Goal: Information Seeking & Learning: Learn about a topic

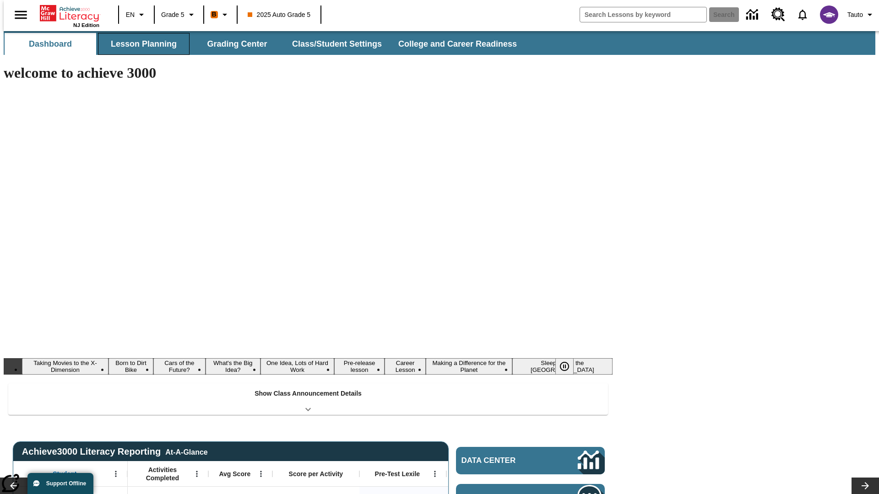
click at [140, 44] on button "Lesson Planning" at bounding box center [144, 44] width 92 height 22
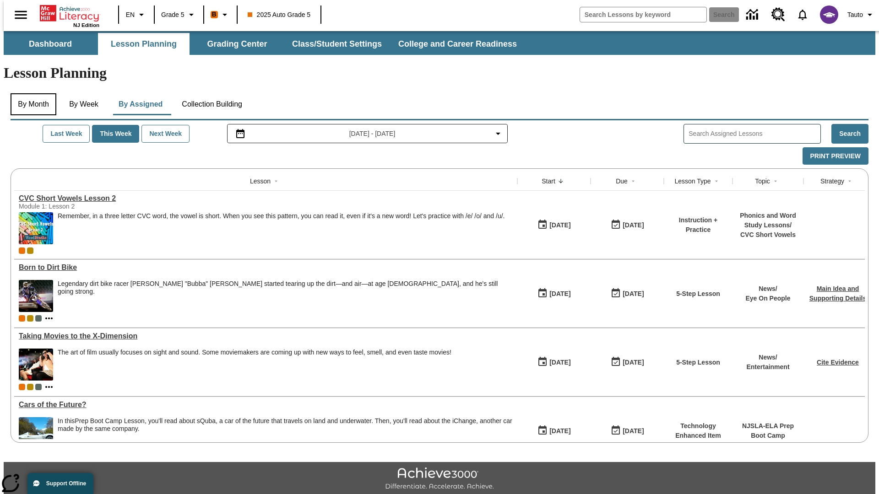
click at [31, 93] on button "By Month" at bounding box center [34, 104] width 46 height 22
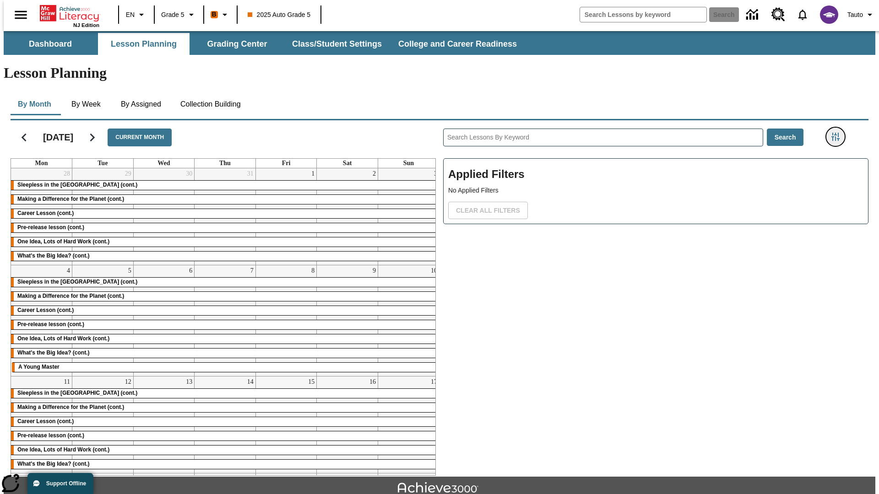
click at [838, 133] on icon "Filters Side menu" at bounding box center [835, 137] width 8 height 8
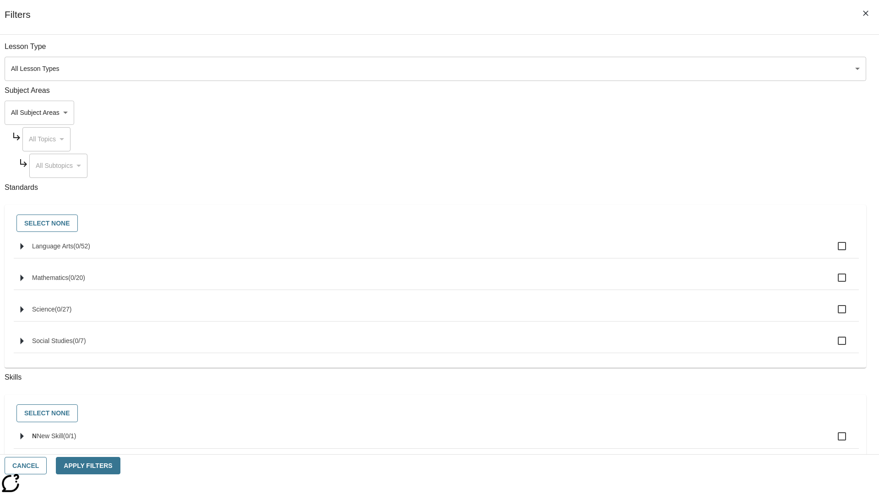
click at [849, 251] on input "Language Arts ( 0 / 52 )" at bounding box center [841, 246] width 19 height 19
checkbox input "true"
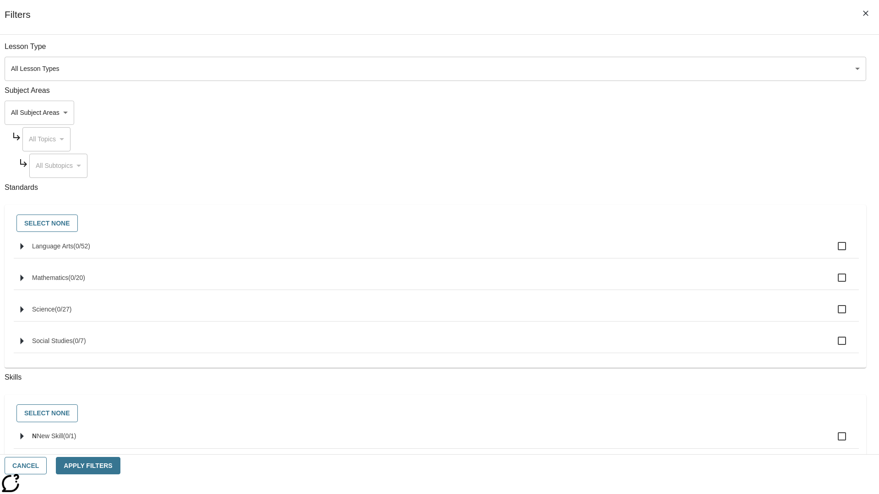
checkbox input "true"
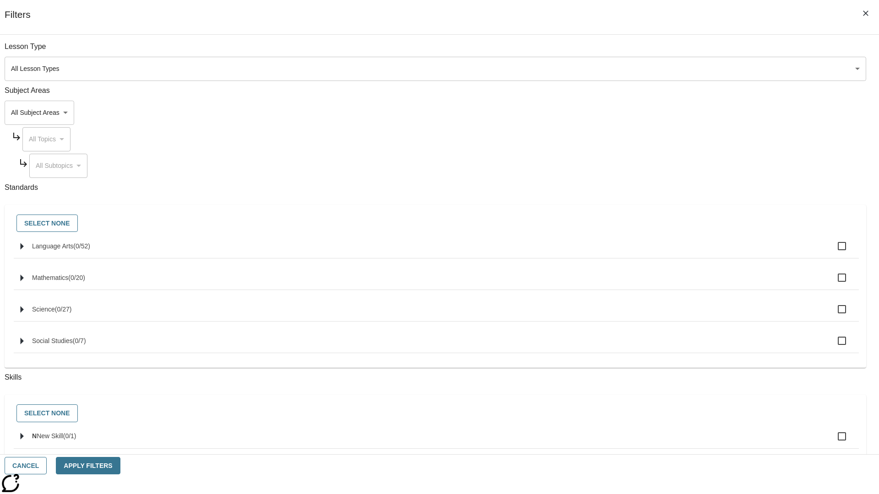
checkbox input "true"
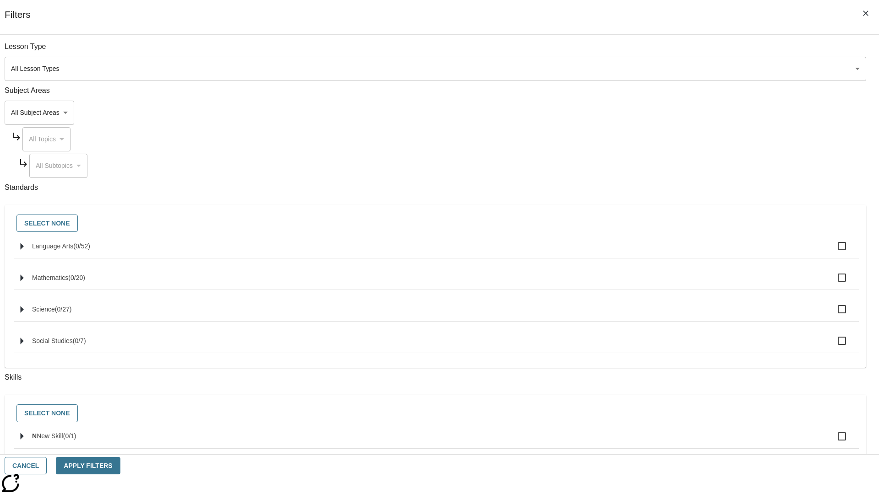
checkbox input "true"
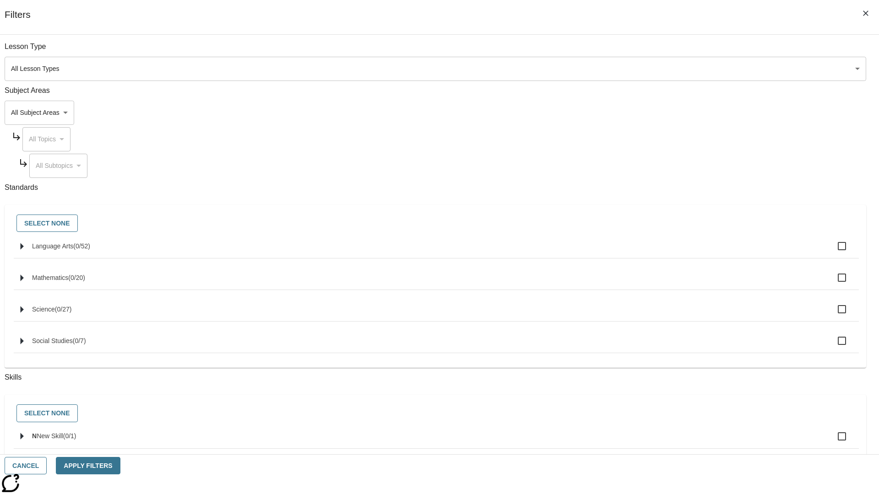
checkbox input "true"
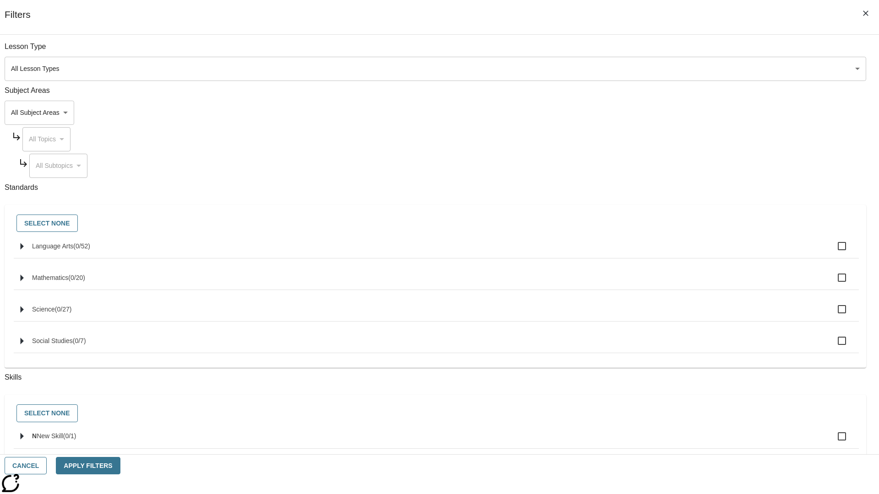
checkbox input "true"
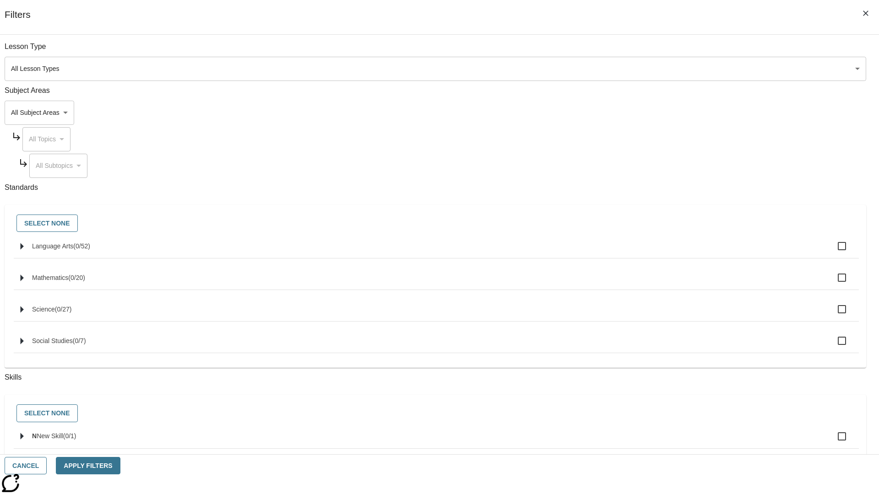
checkbox input "true"
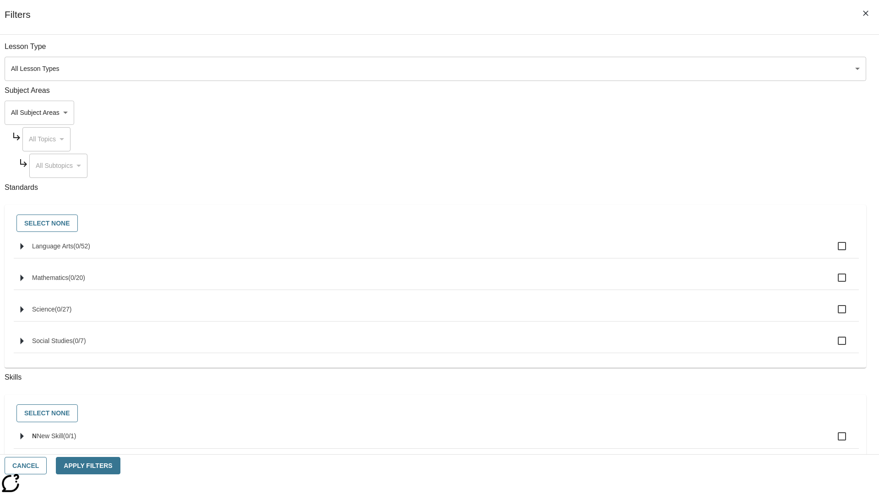
checkbox input "true"
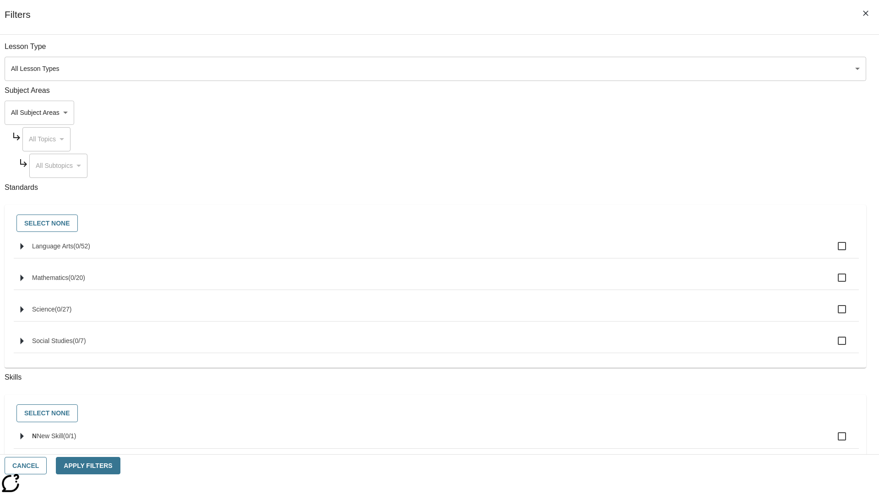
checkbox input "true"
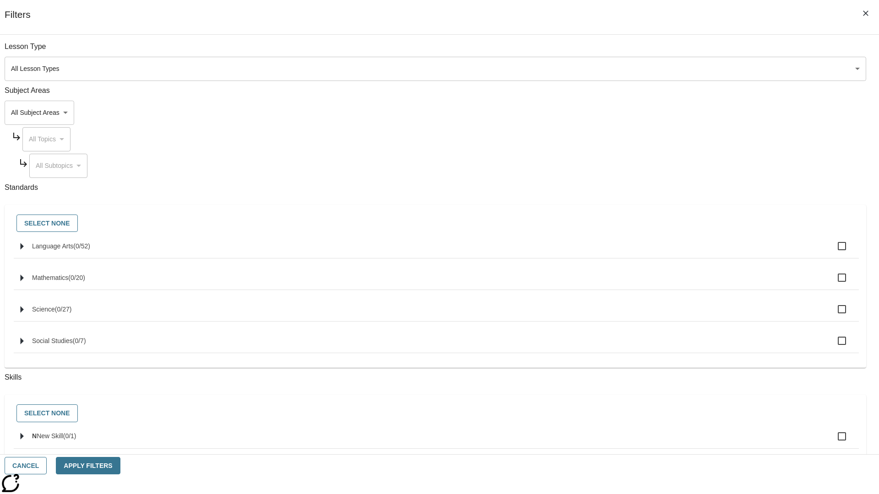
checkbox input "true"
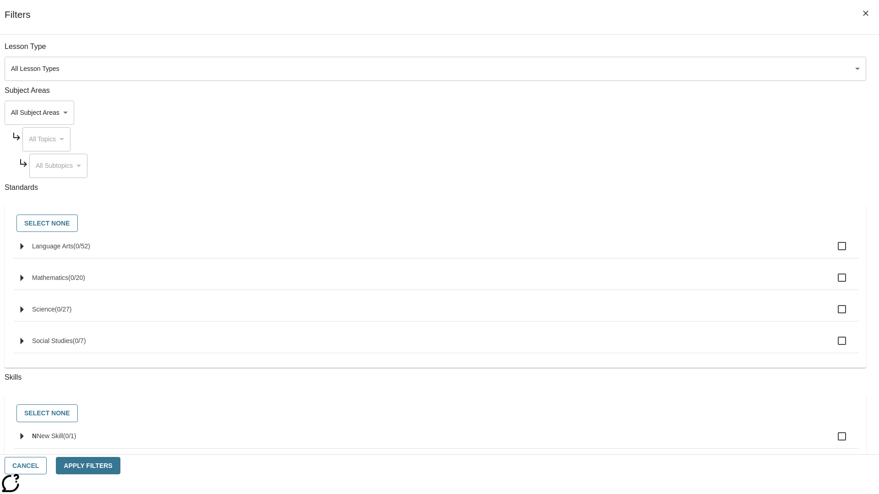
checkbox input "true"
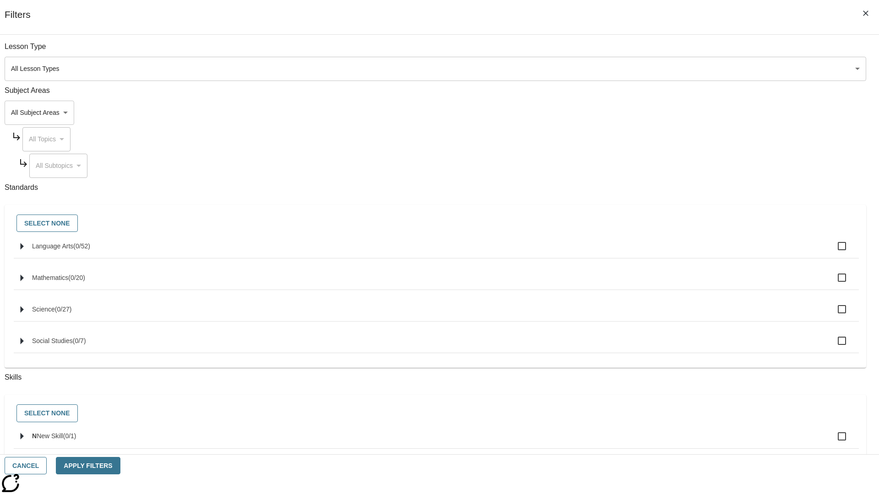
checkbox input "true"
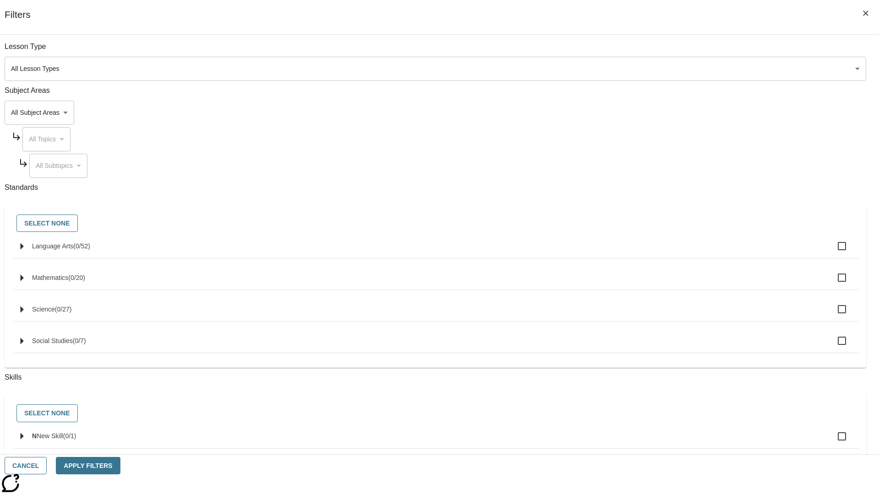
checkbox input "true"
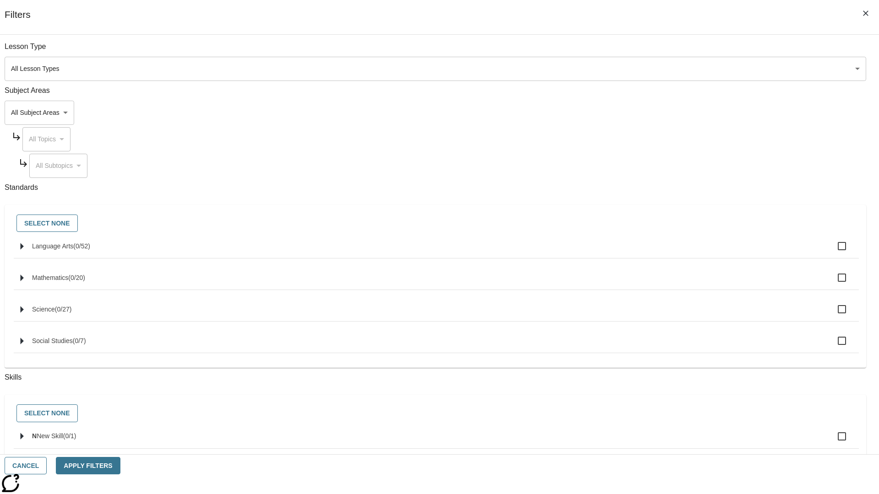
checkbox input "true"
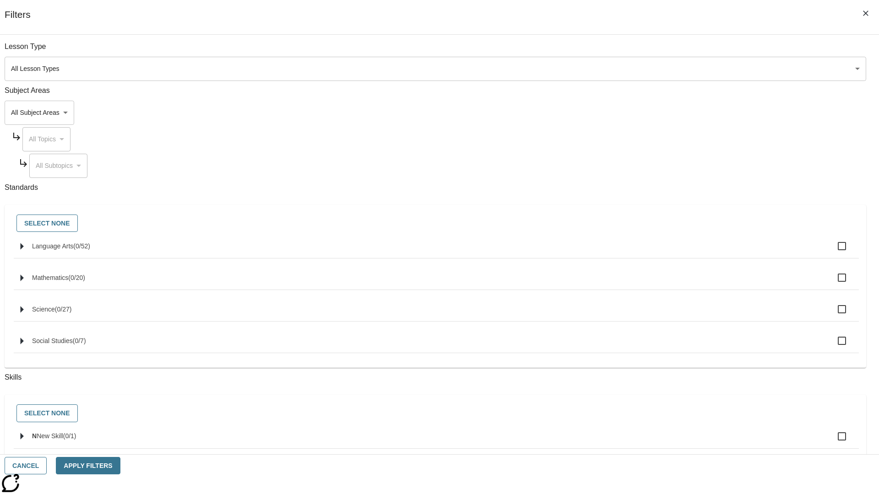
checkbox input "true"
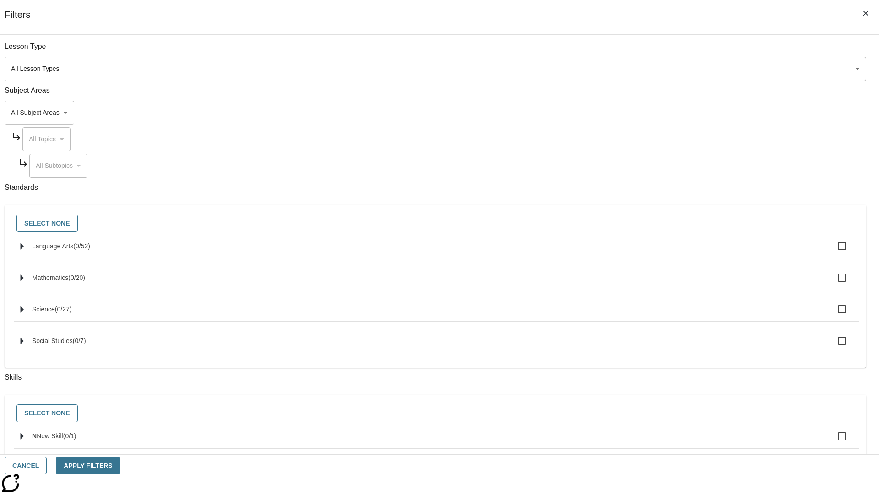
checkbox input "true"
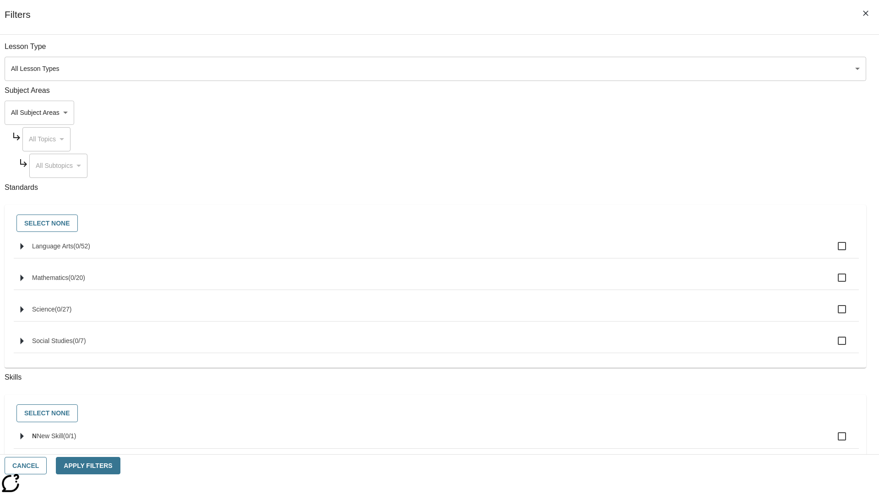
checkbox input "true"
click at [78, 224] on button "Select None" at bounding box center [46, 224] width 61 height 18
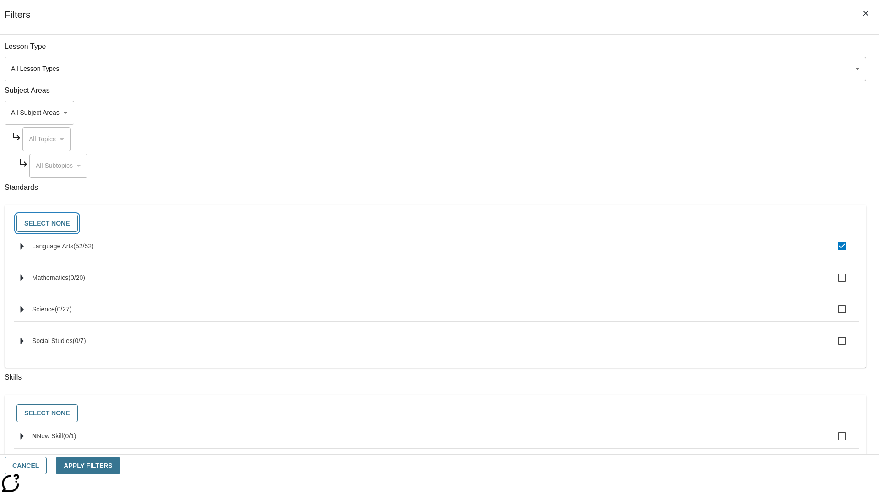
checkbox input "false"
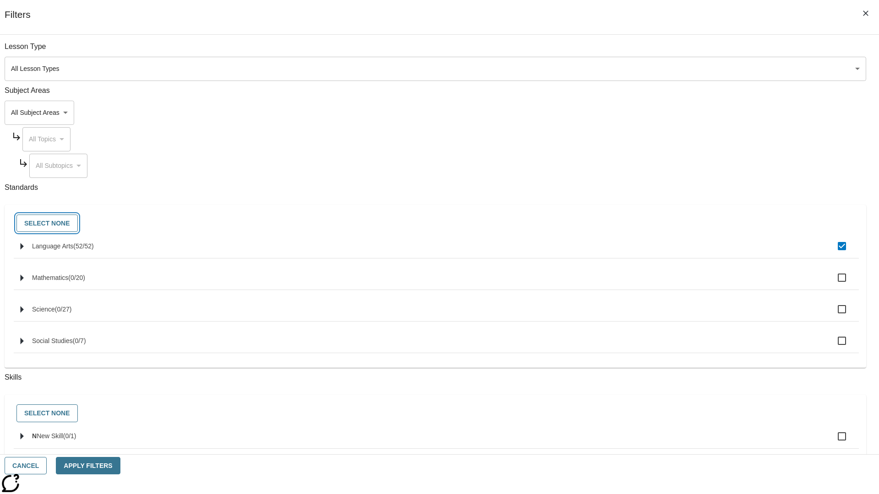
checkbox input "false"
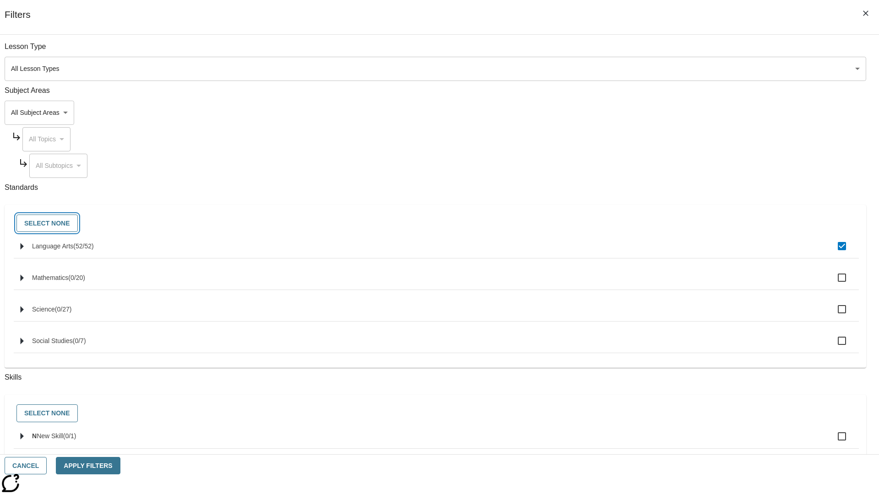
checkbox input "false"
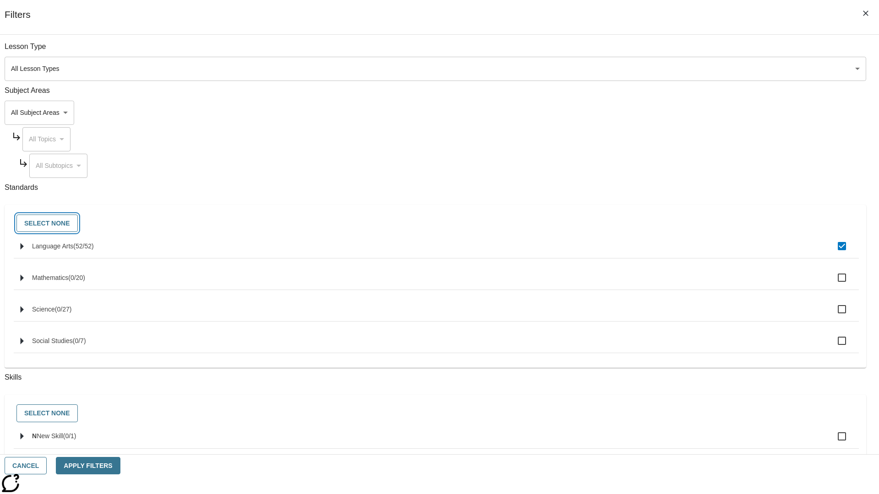
checkbox input "false"
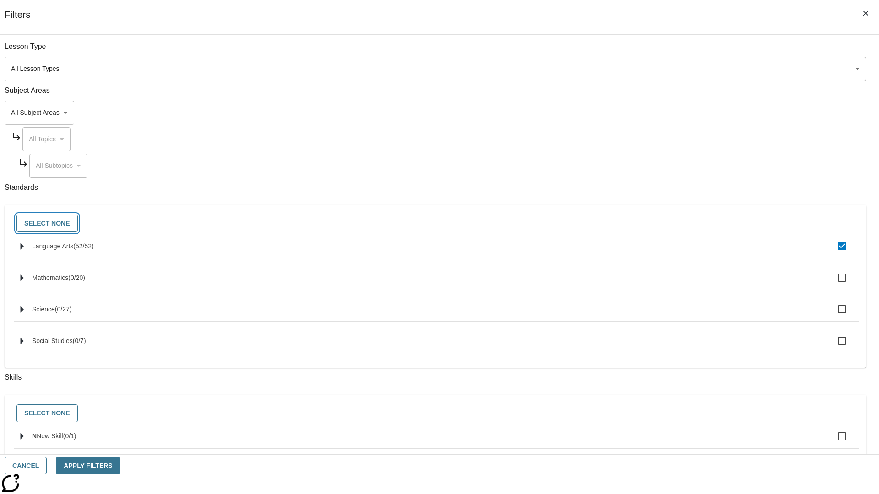
checkbox input "false"
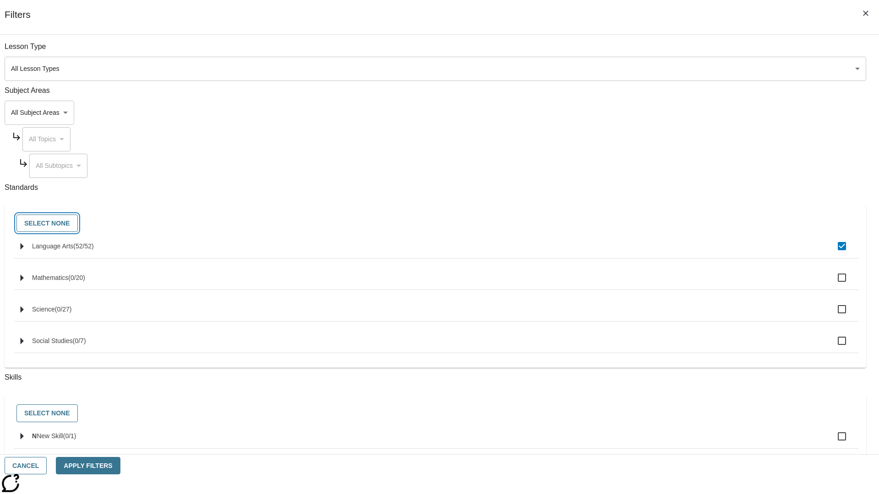
checkbox input "false"
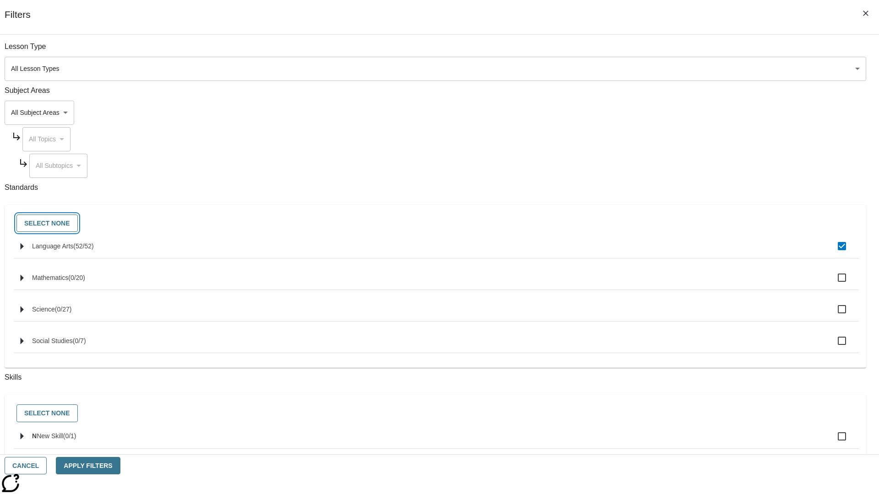
checkbox input "false"
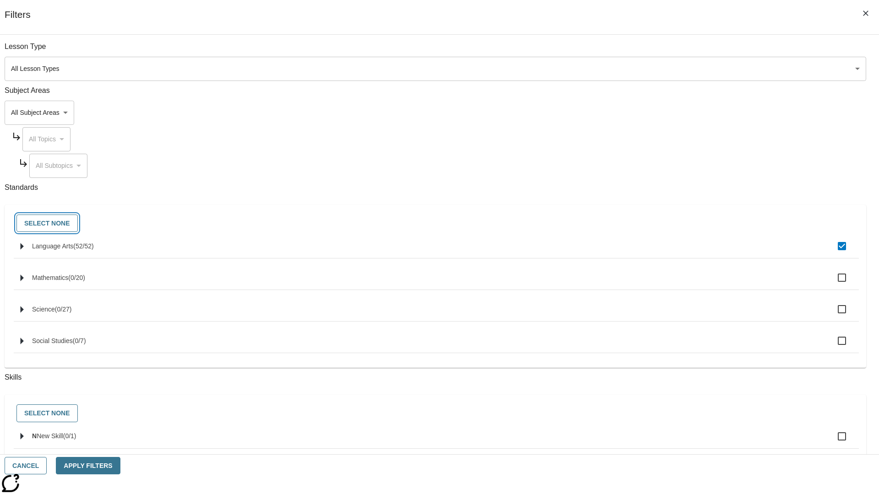
checkbox input "false"
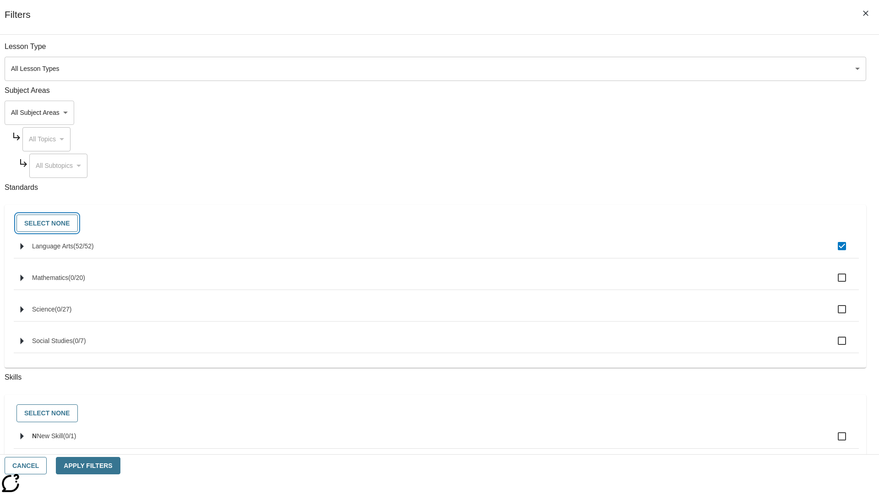
checkbox input "false"
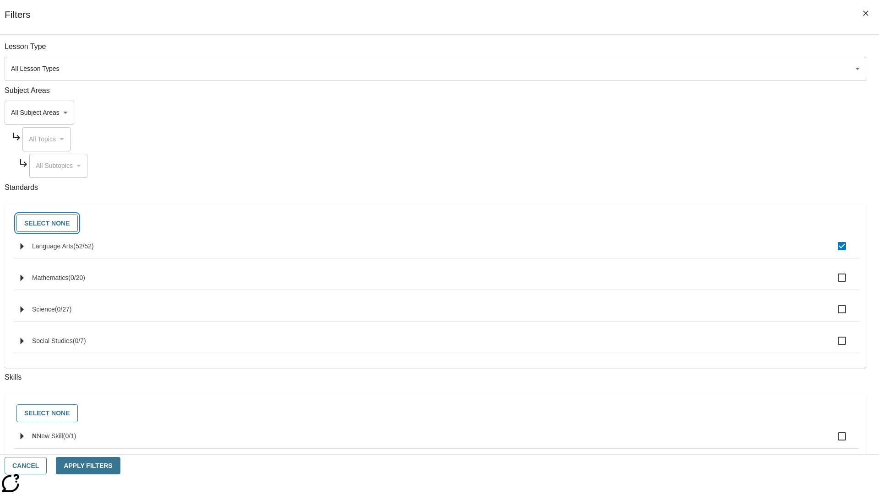
checkbox input "false"
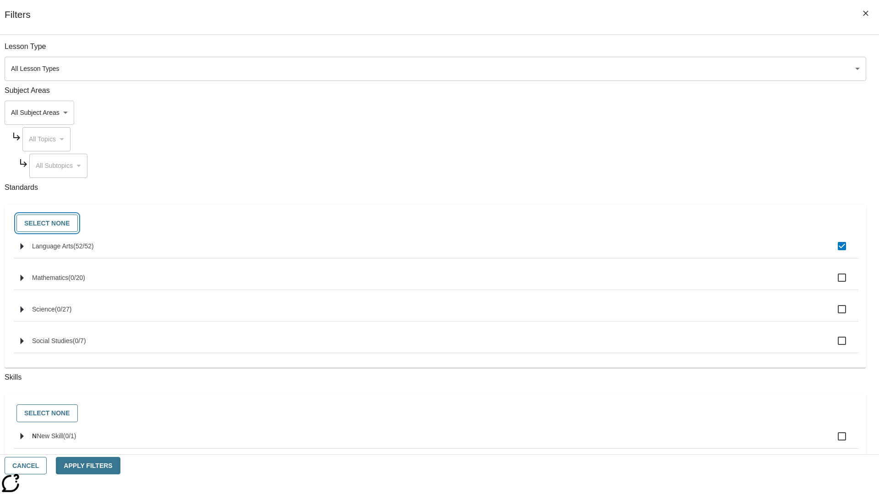
checkbox input "false"
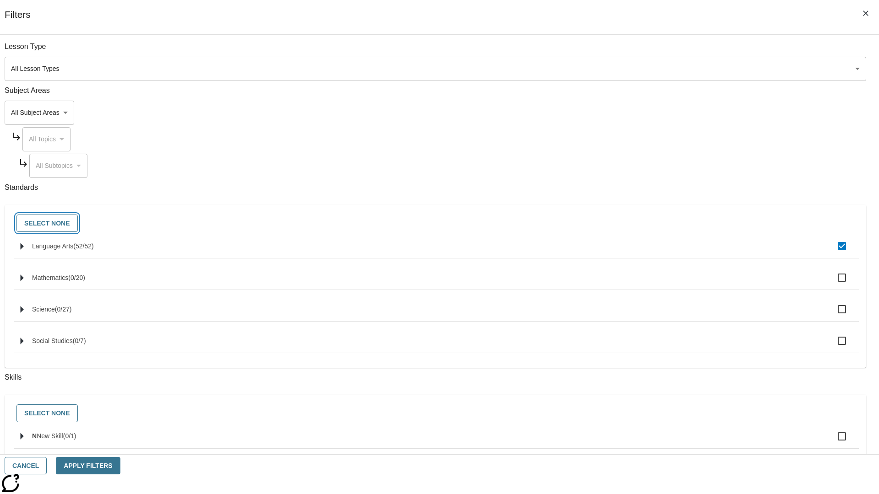
checkbox input "false"
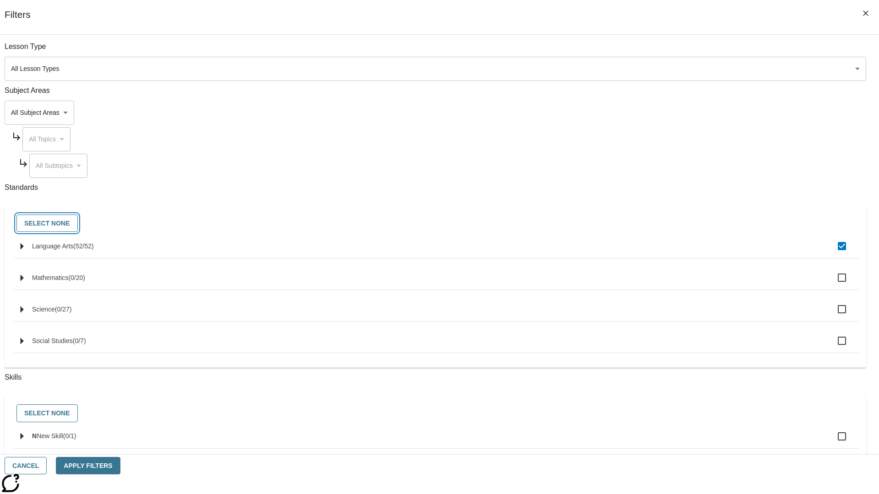
checkbox input "false"
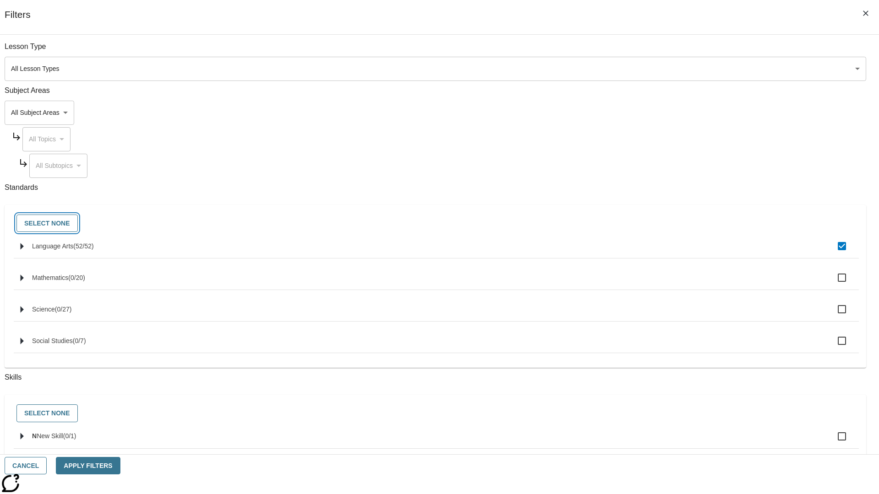
checkbox input "false"
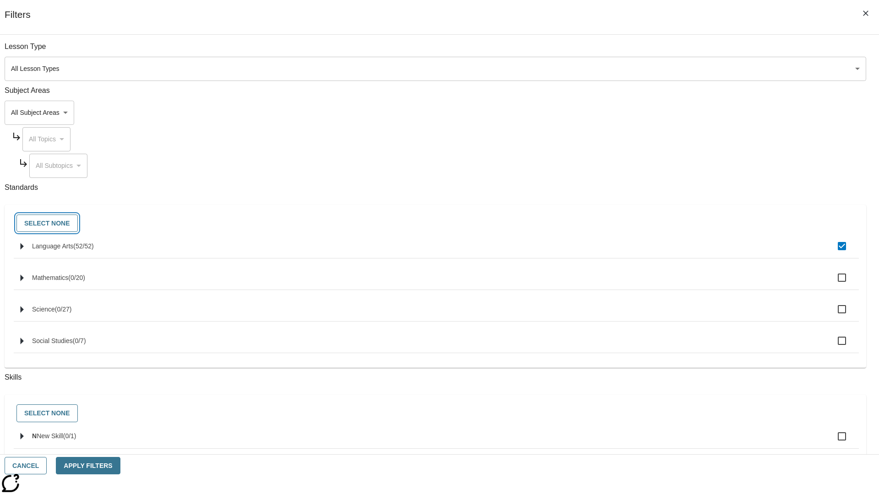
checkbox input "false"
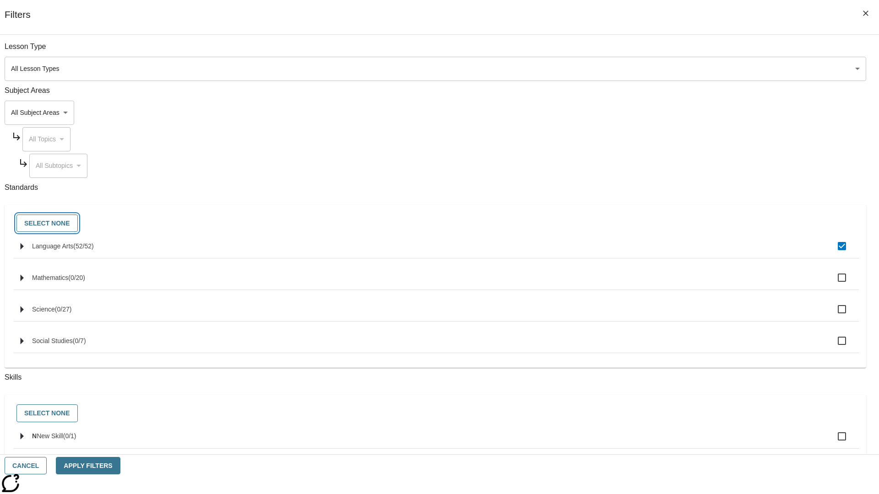
checkbox input "false"
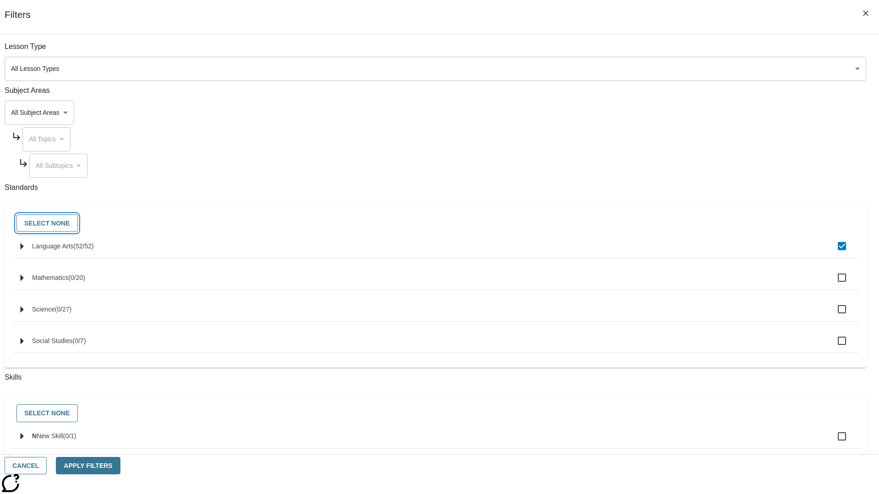
checkbox input "false"
